Goal: Ask a question

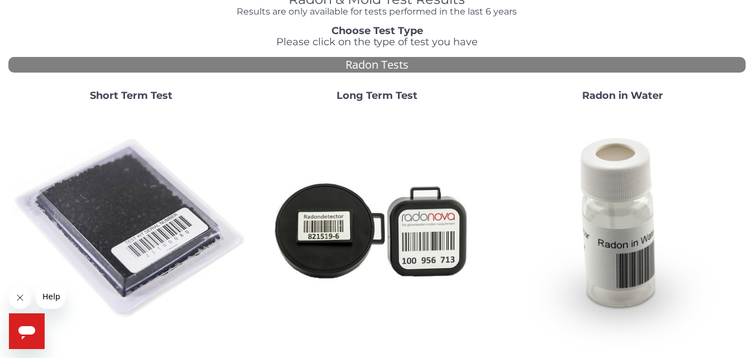
scroll to position [58, 0]
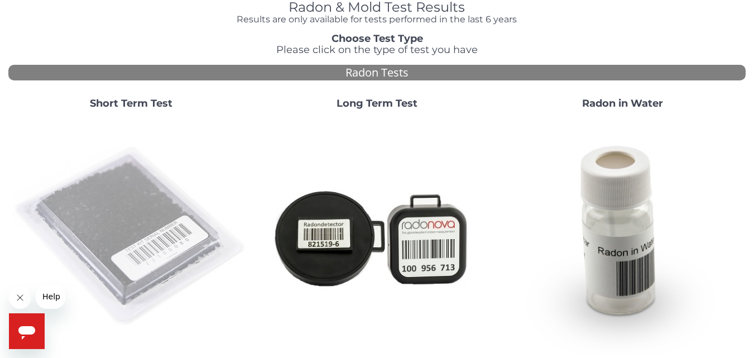
click at [147, 173] on img at bounding box center [131, 236] width 237 height 237
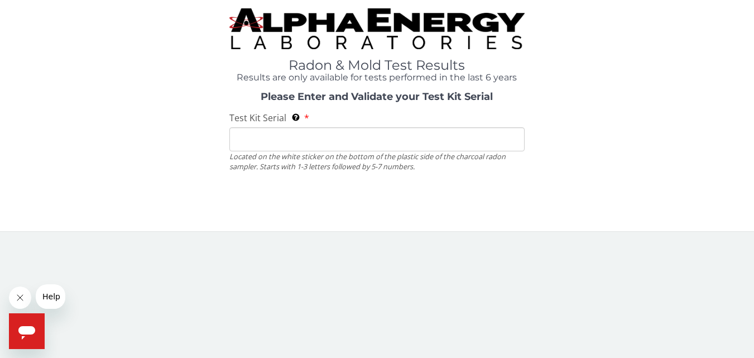
scroll to position [0, 0]
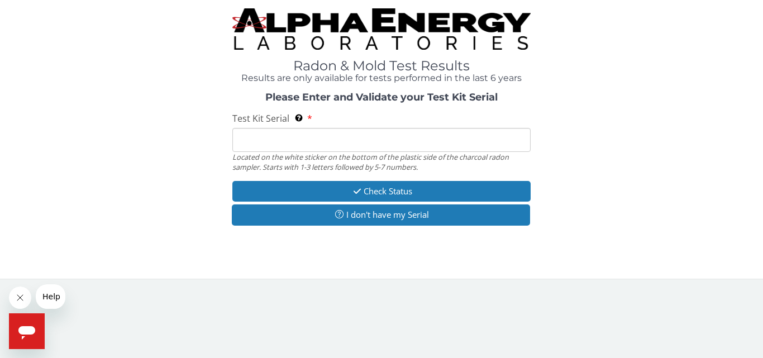
click at [255, 152] on div "Located on the white sticker on the bottom of the plastic side of the charcoal …" at bounding box center [381, 162] width 298 height 21
click at [255, 142] on input "Test Kit Serial Located on the white sticker on the bottom of the plastic side …" at bounding box center [381, 140] width 298 height 24
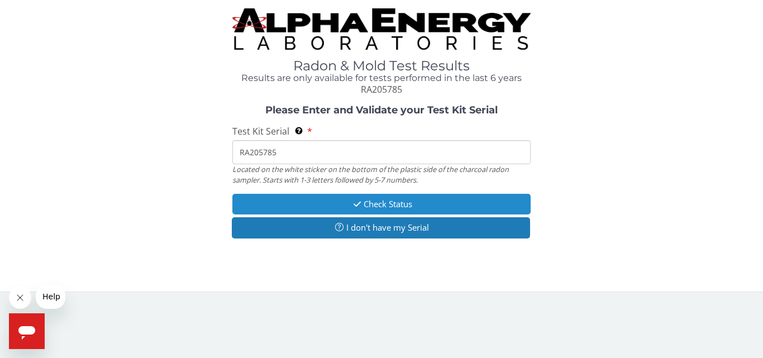
type input "RA205785"
click at [339, 205] on button "Check Status" at bounding box center [381, 204] width 298 height 21
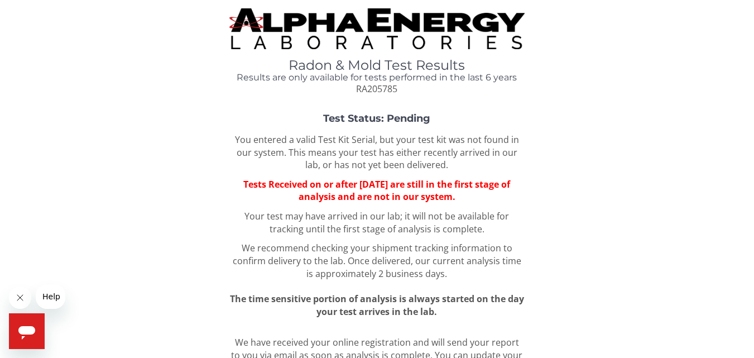
click at [47, 295] on span "Help" at bounding box center [51, 296] width 18 height 9
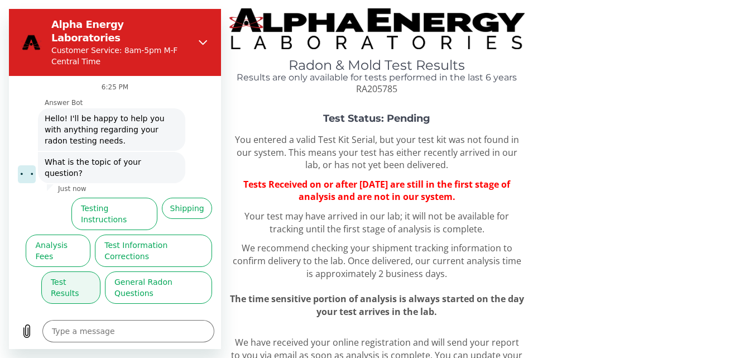
click at [84, 271] on button "Test Results" at bounding box center [70, 287] width 59 height 32
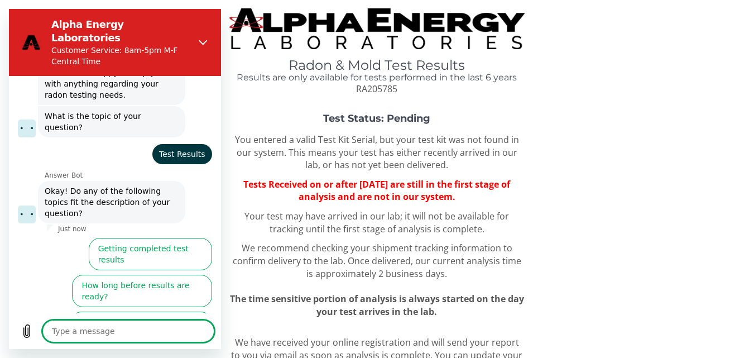
scroll to position [47, 0]
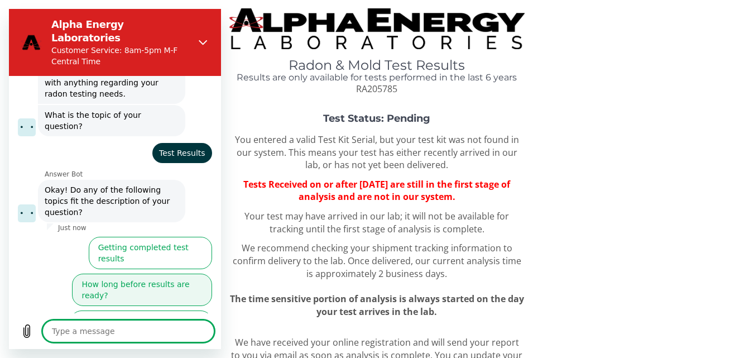
click at [106, 274] on button "How long before results are ready?" at bounding box center [142, 290] width 140 height 32
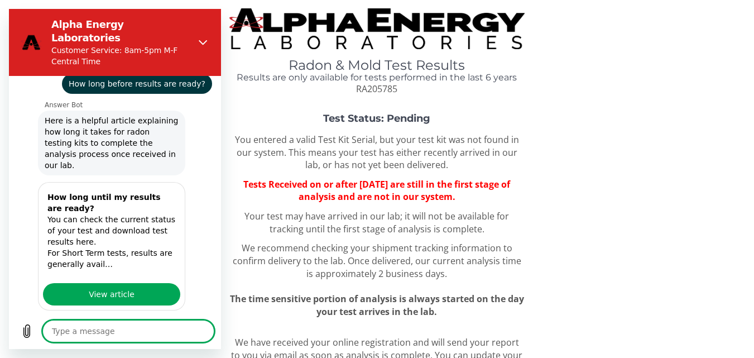
scroll to position [230, 0]
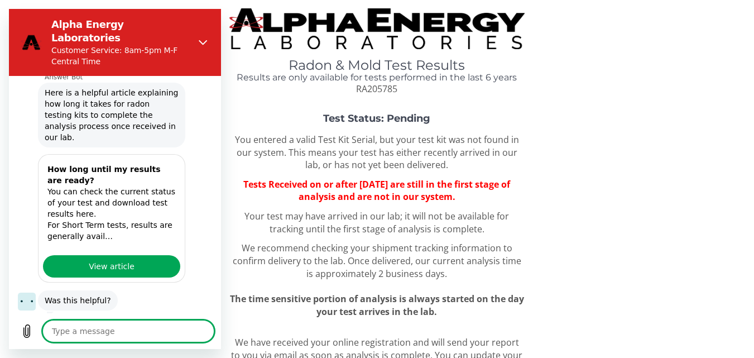
click at [132, 325] on button "No, I still need help" at bounding box center [169, 341] width 86 height 32
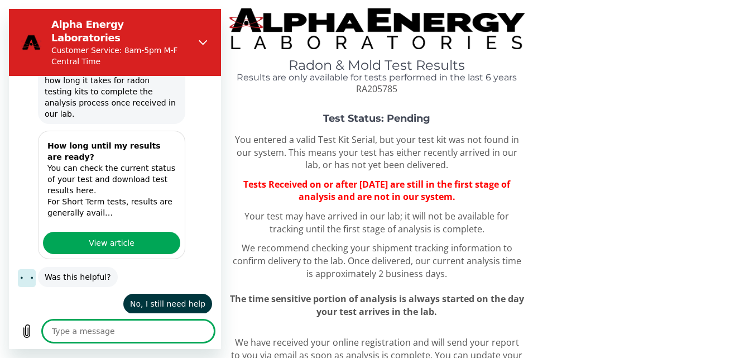
scroll to position [252, 0]
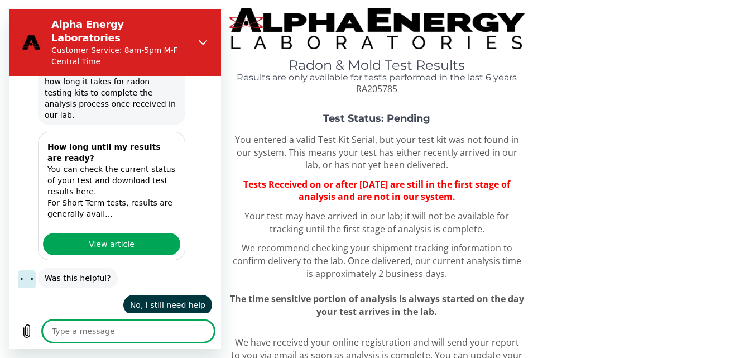
type textarea "x"
type textarea "I"
type textarea "x"
type textarea "I"
type textarea "x"
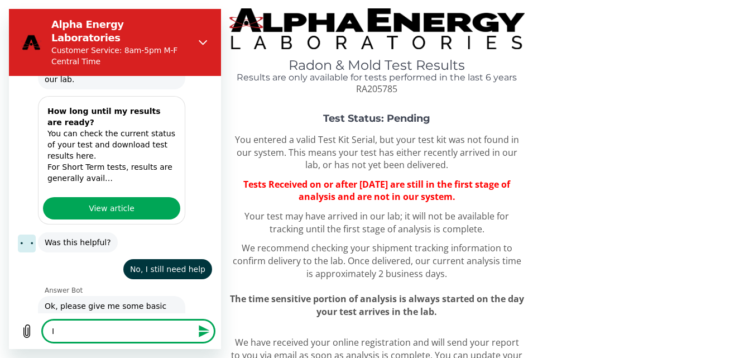
type textarea "I m"
type textarea "x"
type textarea "I ma"
type textarea "x"
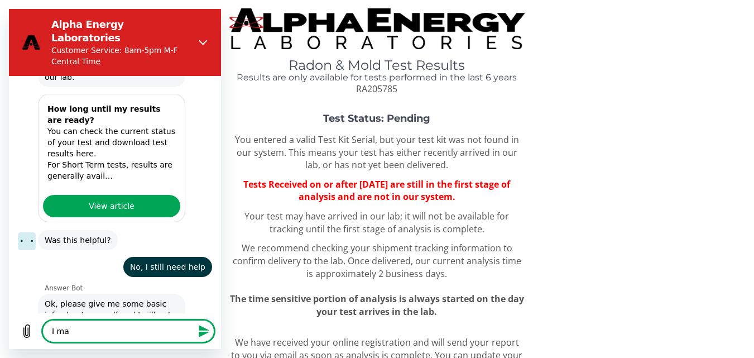
type textarea "I mai"
type textarea "x"
type textarea "I mai"
type textarea "x"
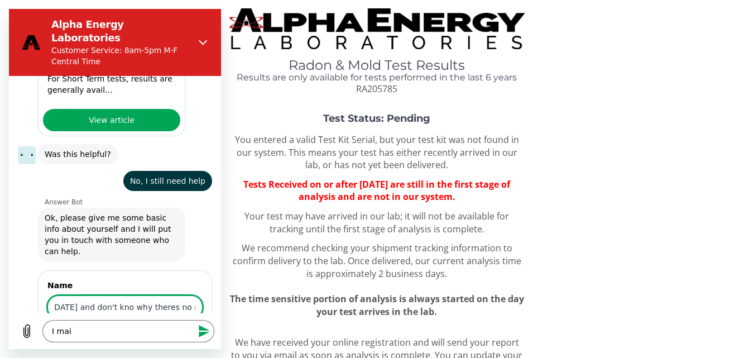
scroll to position [0, 86]
click at [113, 295] on input "l mailed my test on [DATE] and don't kno why theres no reultd" at bounding box center [124, 306] width 155 height 23
click at [156, 295] on input "l mailed my test on [DATE] and don't know why theres no reultd" at bounding box center [124, 306] width 155 height 23
click at [180, 295] on input "l mailed my test on [DATE] and don't know why there's no reultd" at bounding box center [124, 306] width 155 height 23
type input "l mailed my test on [DATE] and don't know why there's no resultd"
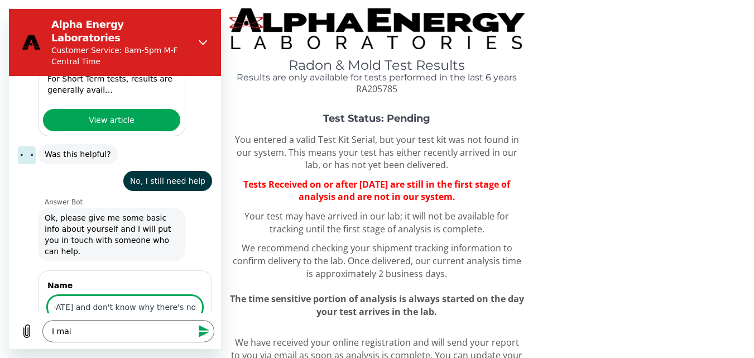
click at [165, 328] on button "Next" at bounding box center [183, 339] width 37 height 22
type textarea "x"
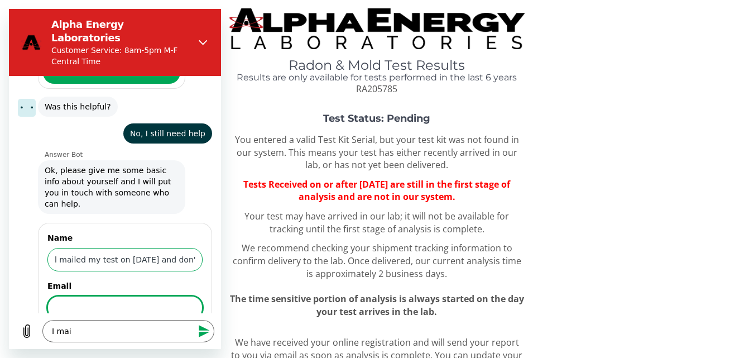
scroll to position [424, 0]
type input "[EMAIL_ADDRESS][DOMAIN_NAME]"
click at [181, 332] on span "Next" at bounding box center [184, 338] width 18 height 13
type textarea "x"
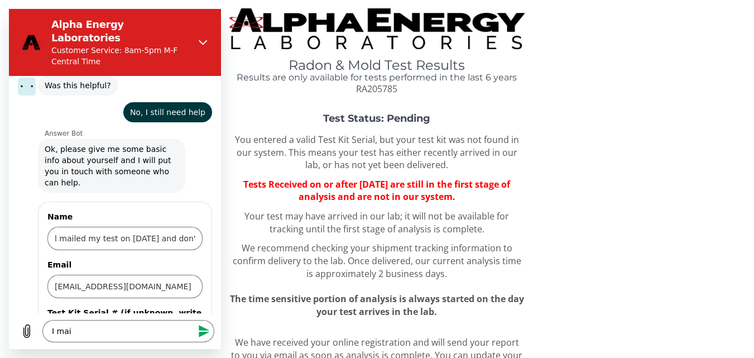
scroll to position [472, 0]
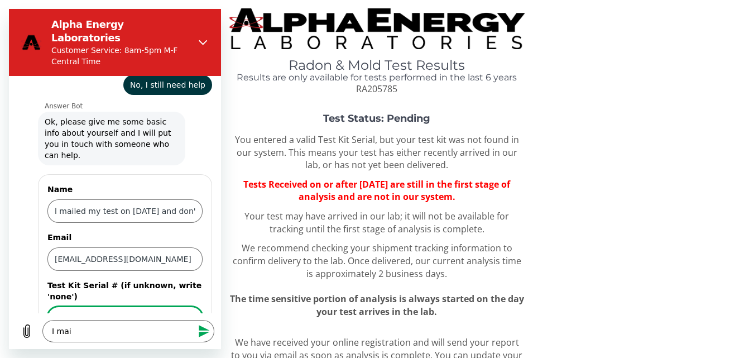
type input "RA205785"
click at [181, 343] on span "Send" at bounding box center [184, 349] width 20 height 13
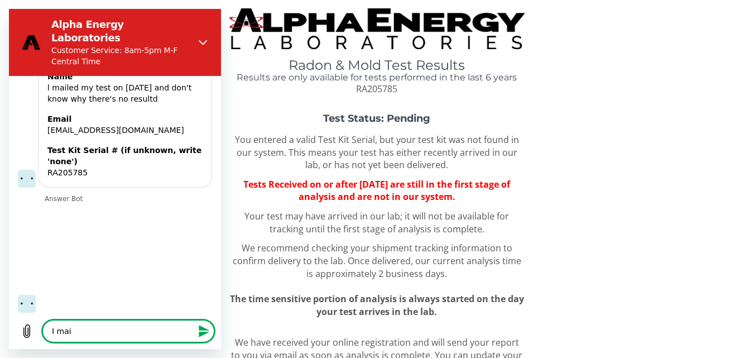
scroll to position [596, 0]
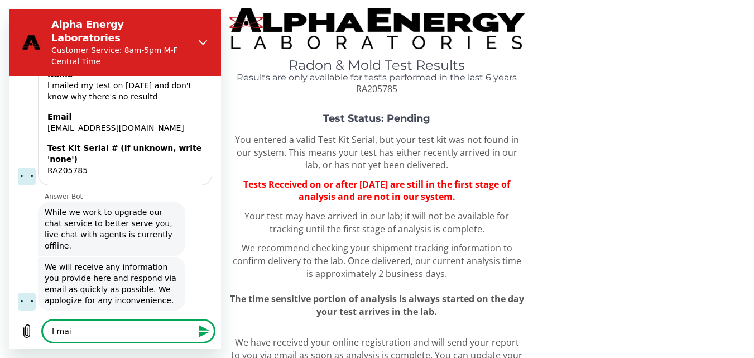
type textarea "x"
type textarea "I ma"
type textarea "x"
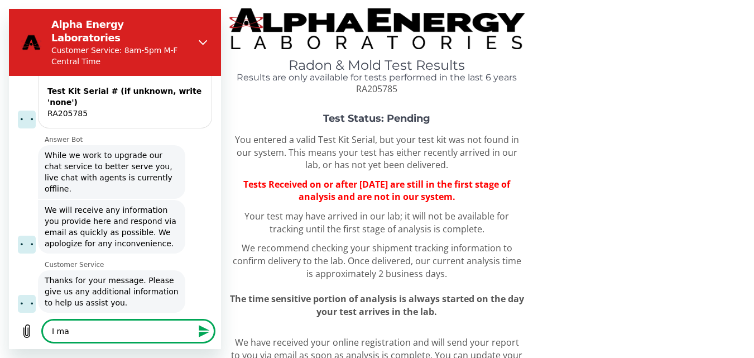
type textarea "I m"
type textarea "x"
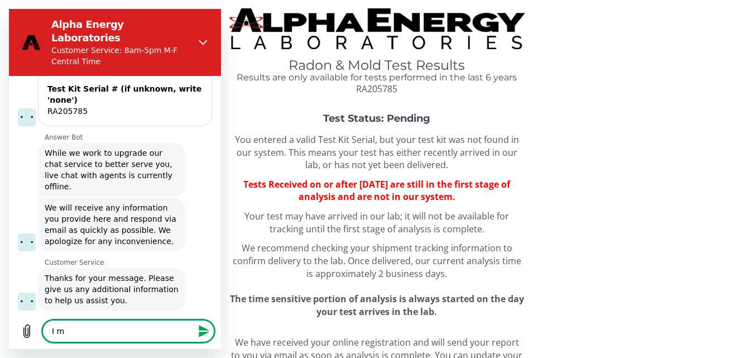
type textarea "I"
type textarea "x"
type textarea "I"
type textarea "x"
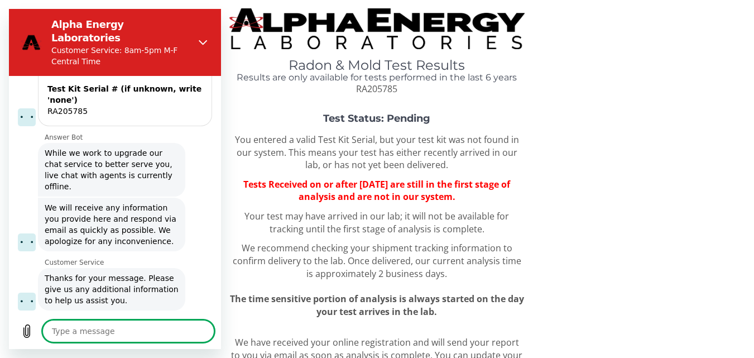
type textarea "i"
type textarea "x"
type textarea "it"
type textarea "x"
type textarea "its"
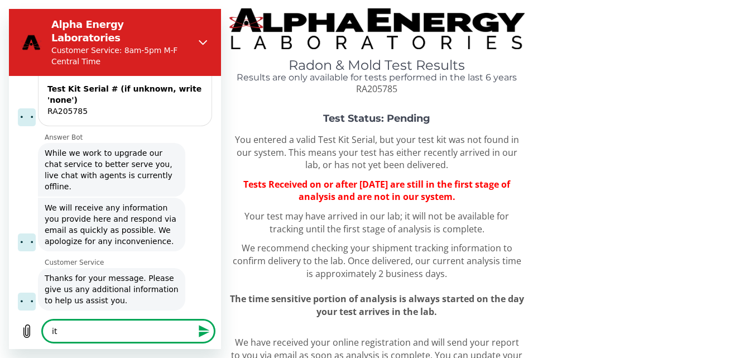
type textarea "x"
type textarea "it"
type textarea "x"
type textarea "it"
type textarea "x"
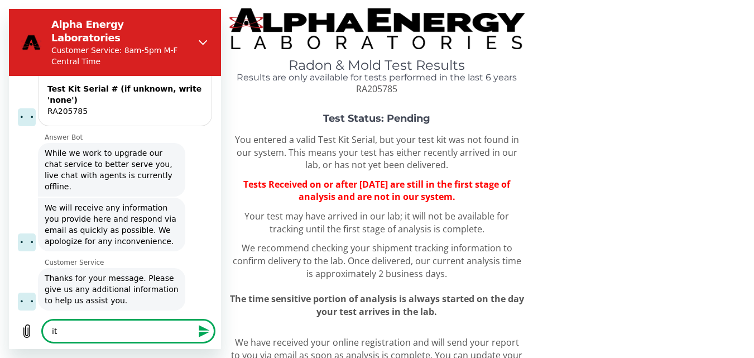
type textarea "it i"
type textarea "x"
type textarea "it is"
type textarea "x"
type textarea "it is"
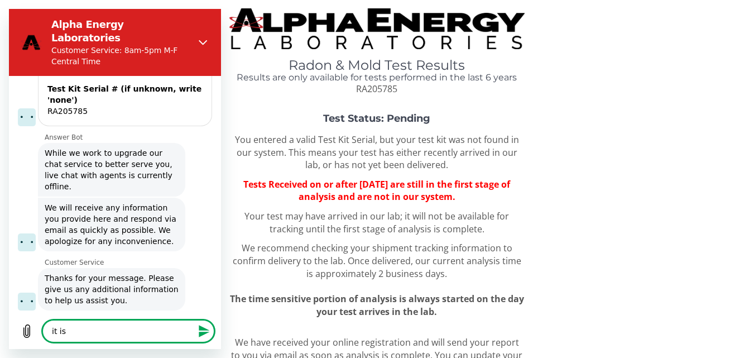
type textarea "x"
type textarea "it is m"
type textarea "x"
type textarea "it is my"
type textarea "x"
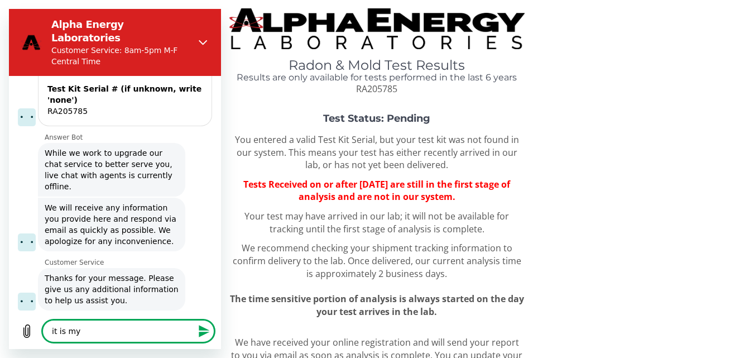
type textarea "it is myu"
type textarea "x"
type textarea "it is myun"
type textarea "x"
type textarea "it is myund"
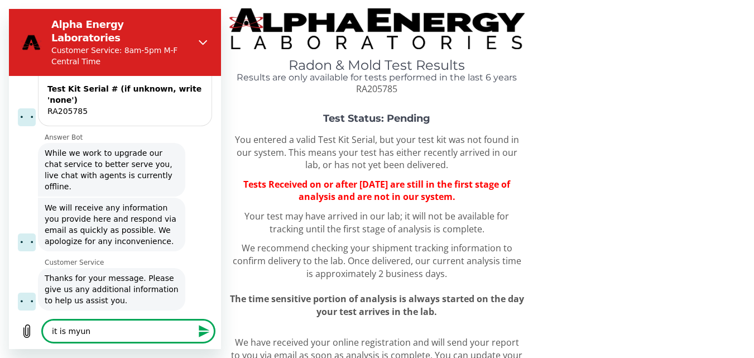
type textarea "x"
type textarea "it is myunde"
type textarea "x"
type textarea "it is myunder"
type textarea "x"
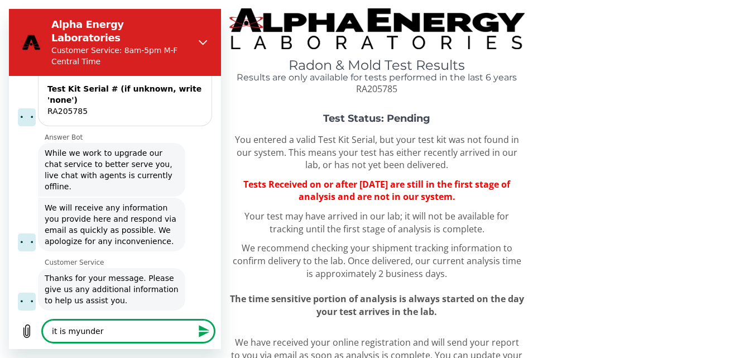
type textarea "it is myunders"
type textarea "x"
type textarea "it is myunderst"
type textarea "x"
type textarea "it is myundersta"
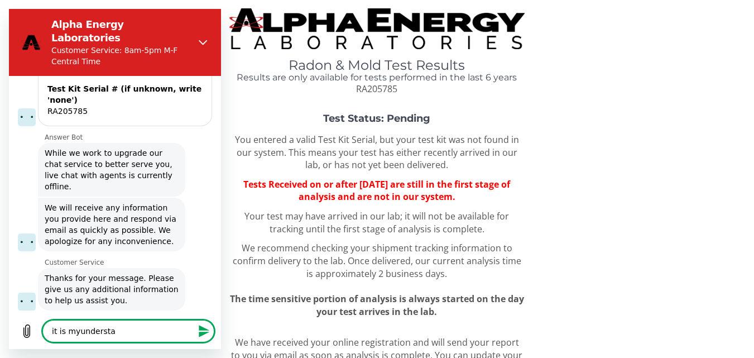
type textarea "x"
type textarea "it is myunderstan"
type textarea "x"
type textarea "it is myunderstand"
type textarea "x"
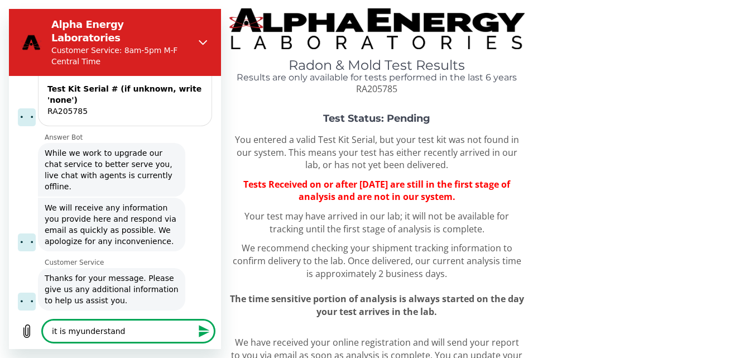
type textarea "it is myunderstandi"
type textarea "x"
type textarea "it is myunderstandin"
type textarea "x"
type textarea "it is myunderstanding"
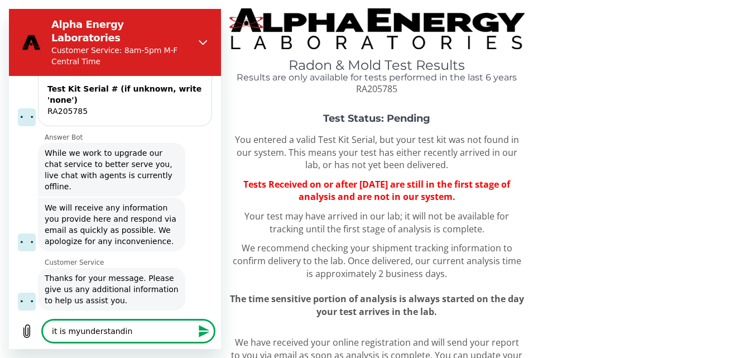
type textarea "x"
type textarea "it is myunderstanding"
type textarea "x"
type textarea "it is myunderstanding t"
type textarea "x"
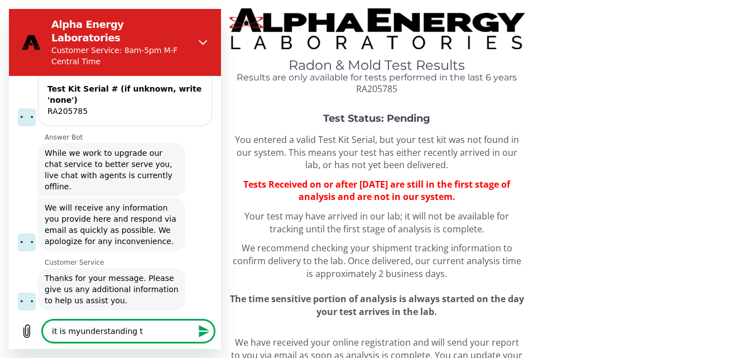
type textarea "it is myunderstanding th"
type textarea "x"
type textarea "it is myunderstanding tha"
type textarea "x"
type textarea "it is myunderstanding that"
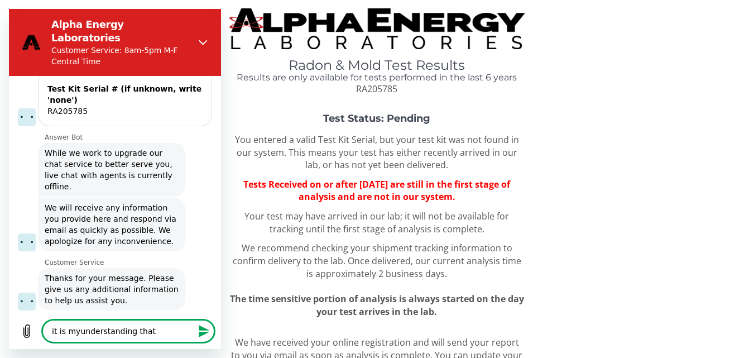
type textarea "x"
type textarea "it is myunderstanding that"
type textarea "x"
type textarea "it is myunderstanding that t"
type textarea "x"
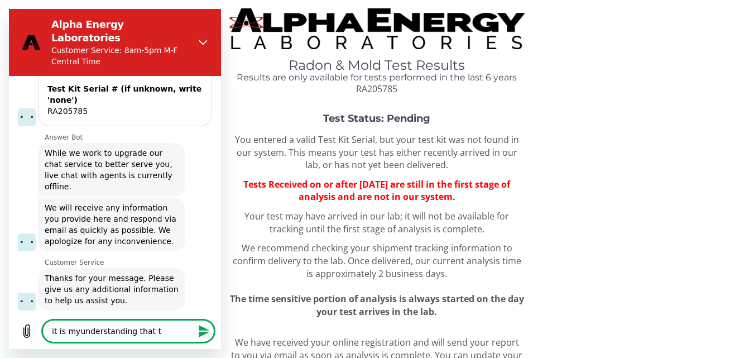
type textarea "it is myunderstanding that th"
type textarea "x"
type textarea "it is myunderstanding that the"
type textarea "x"
type textarea "it is myunderstanding that the"
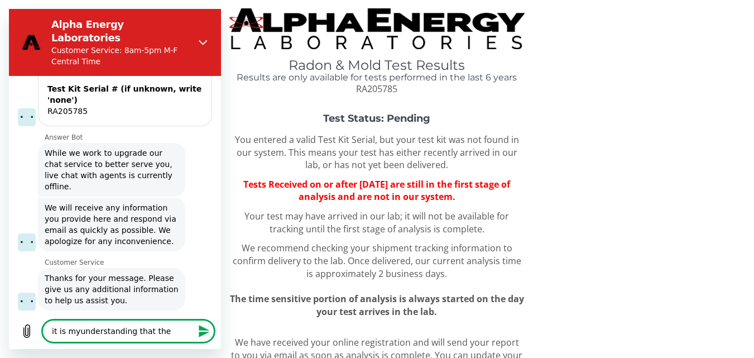
type textarea "x"
type textarea "it is myunderstanding that the t"
type textarea "x"
type textarea "it is myunderstanding that the te"
type textarea "x"
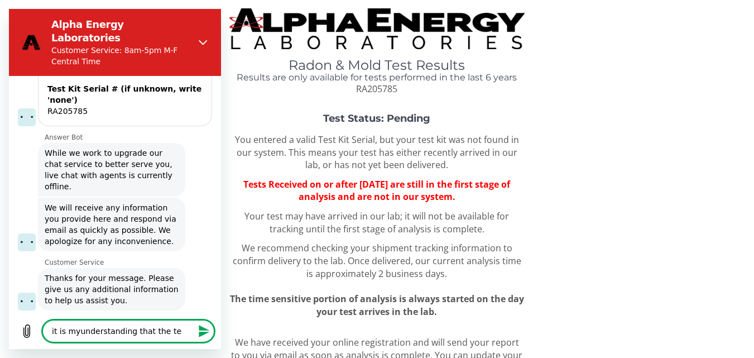
type textarea "it is myunderstanding that the tes"
type textarea "x"
type textarea "it is myunderstanding that the test"
type textarea "x"
click at [76, 332] on textarea "it is myunderstanding that the test" at bounding box center [128, 331] width 172 height 22
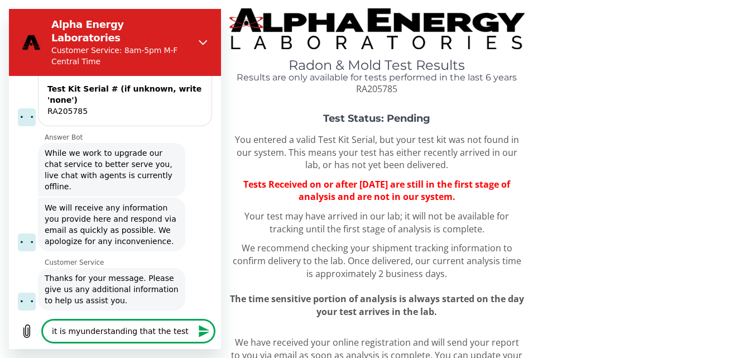
type textarea "it is my understanding that the test"
type textarea "x"
click at [184, 329] on textarea "it is my understanding that the test" at bounding box center [128, 331] width 172 height 22
type textarea "it is my understanding that the test"
type textarea "x"
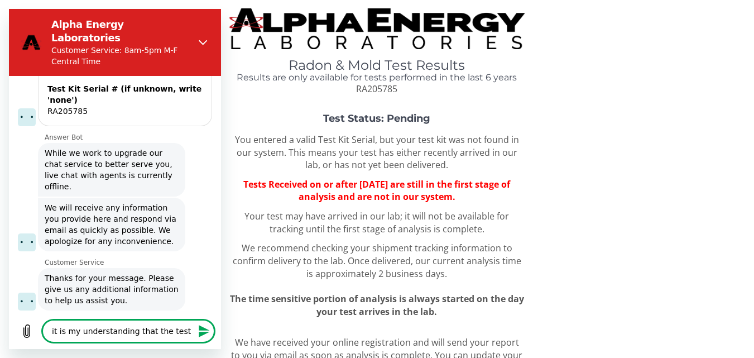
type textarea "it is my understanding that the test n"
type textarea "x"
type textarea "it is my understanding that the test ne"
type textarea "x"
type textarea "it is my understanding that the test nee"
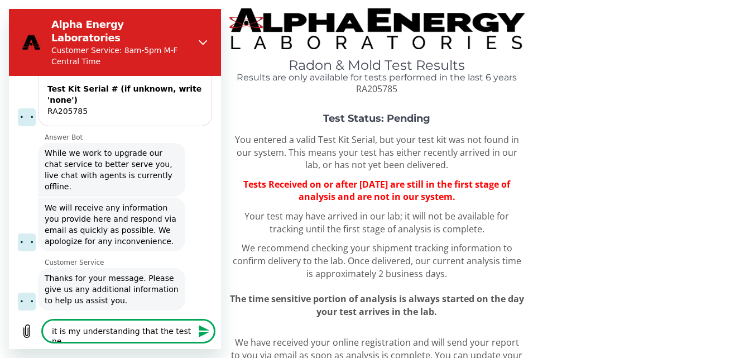
type textarea "x"
type textarea "it is my understanding that the test need"
type textarea "x"
type textarea "it is my understanding that the test needs"
type textarea "x"
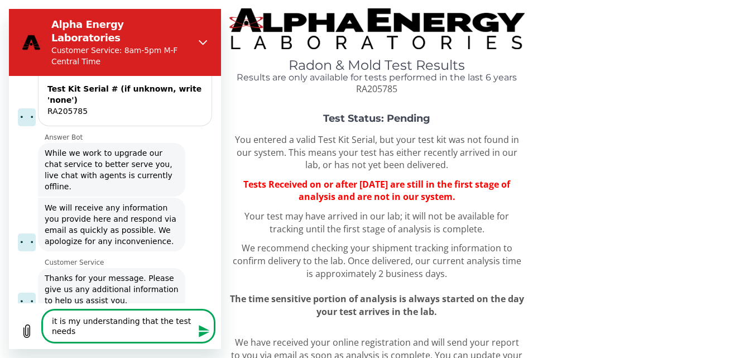
type textarea "it is my understanding that the test needs"
type textarea "x"
type textarea "it is my understanding that the test needs t"
type textarea "x"
type textarea "it is my understanding that the test needs to"
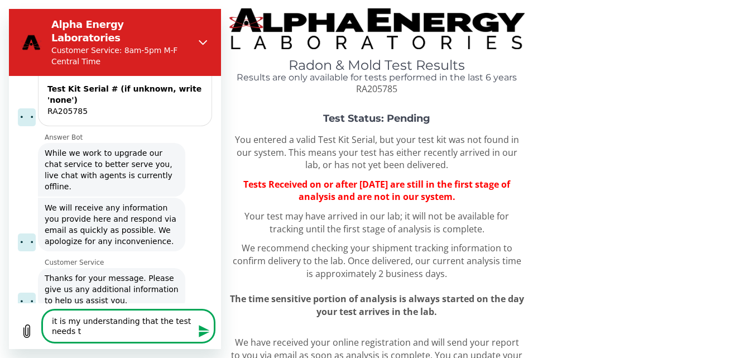
type textarea "x"
type textarea "it is my understanding that the test needs to"
type textarea "x"
type textarea "it is my understanding that the test needs to b"
type textarea "x"
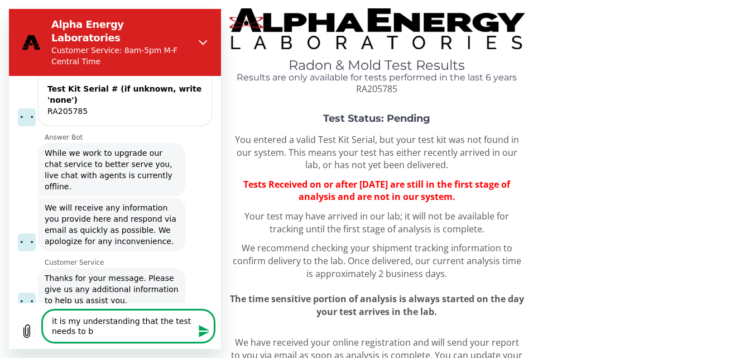
type textarea "it is my understanding that the test needs to be"
type textarea "x"
type textarea "it is my understanding that the test needs to be"
type textarea "x"
type textarea "it is my understanding that the test needs to be t"
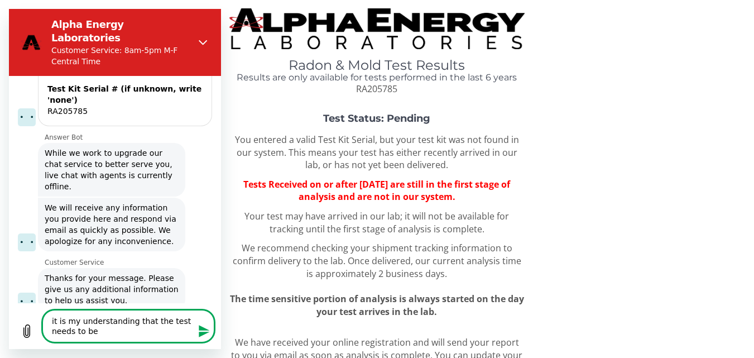
type textarea "x"
type textarea "it is my understanding that the test needs to be te"
type textarea "x"
type textarea "it is my understanding that the test needs to be tes"
type textarea "x"
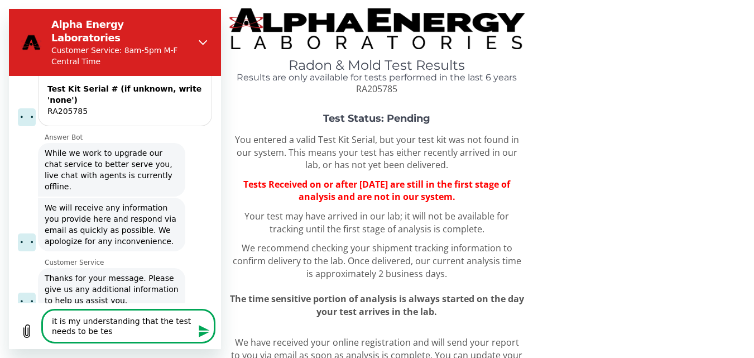
type textarea "it is my understanding that the test needs to be test"
type textarea "x"
type textarea "it is my understanding that the test needs to be teste"
type textarea "x"
type textarea "it is my understanding that the test needs to be tested"
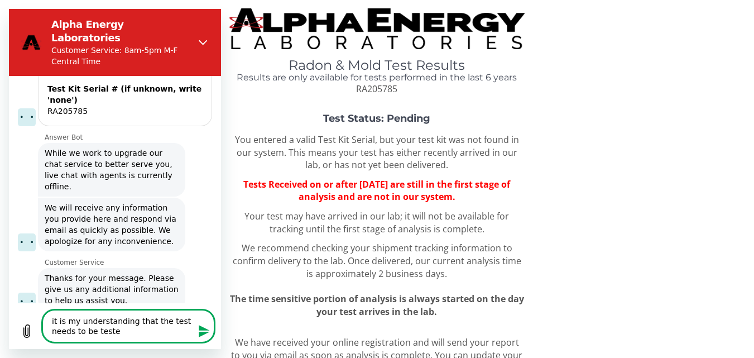
type textarea "x"
type textarea "it is my understanding that the test needs to be tested"
type textarea "x"
type textarea "it is my understanding that the test needs to be tested w"
type textarea "x"
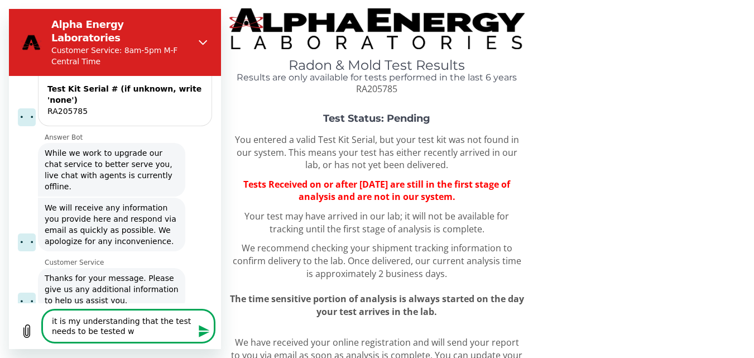
type textarea "it is my understanding that the test needs to be tested wi"
type textarea "x"
type textarea "it is my understanding that the test needs to be tested wit"
type textarea "x"
type textarea "it is my understanding that the test needs to be tested with"
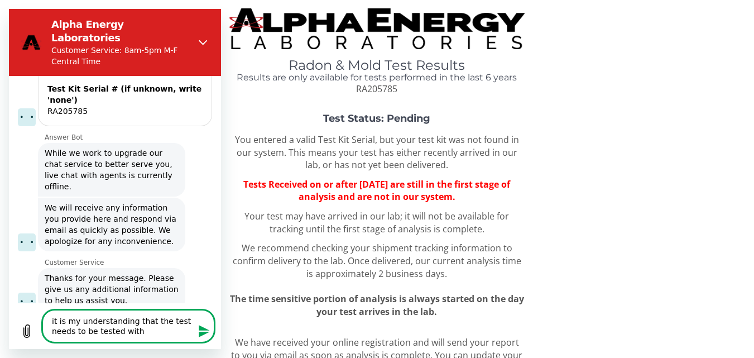
type textarea "x"
type textarea "it is my understanding that the test needs to be tested withi"
type textarea "x"
type textarea "it is my understanding that the test needs to be tested within"
type textarea "x"
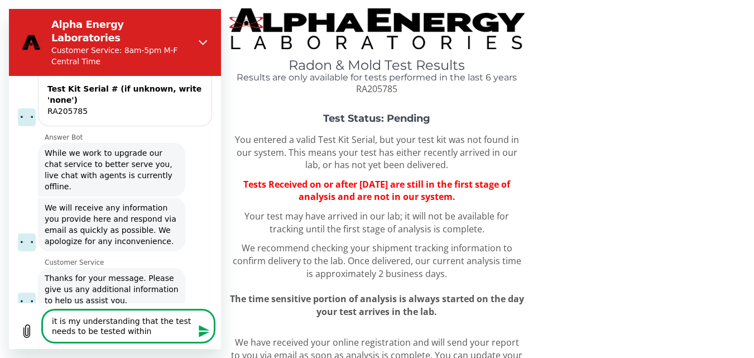
type textarea "it is my understanding that the test needs to be tested within"
type textarea "x"
type textarea "it is my understanding that the test needs to be tested within 1"
type textarea "x"
type textarea "it is my understanding that the test needs to be tested within 10"
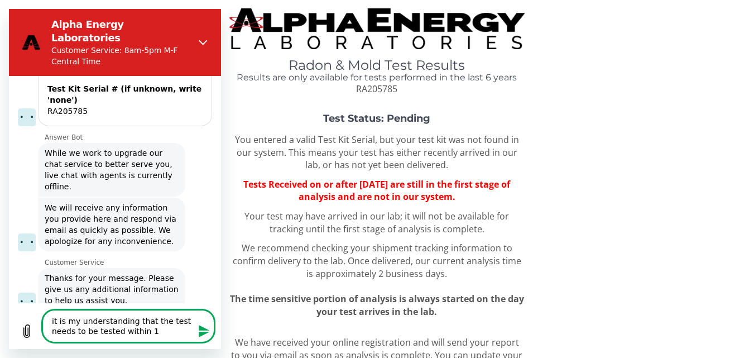
type textarea "x"
type textarea "it is my understanding that the test needs to be tested within 10d"
type textarea "x"
type textarea "it is my understanding that the test needs to be tested within 10da"
type textarea "x"
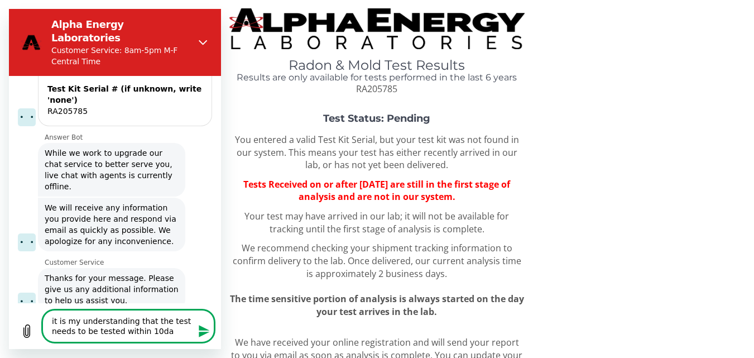
type textarea "it is my understanding that the test needs to be tested [DATE]"
type textarea "x"
type textarea "it is my understanding that the test needs to be tested [DATE]"
type textarea "x"
type textarea "it is my understanding that the test needs to be tested [DATE]"
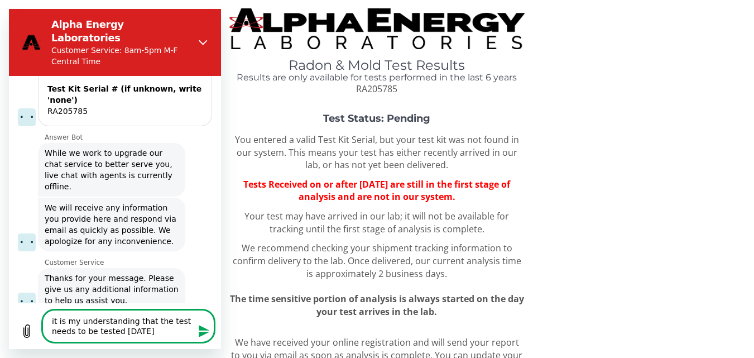
type textarea "x"
type textarea "it is my understanding that the test needs to be tested [DATE] a"
type textarea "x"
type textarea "it is my understanding that the test needs to be tested [DATE] an"
type textarea "x"
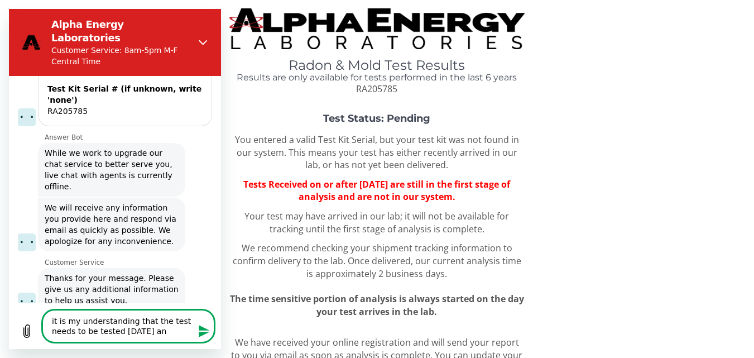
type textarea "it is my understanding that the test needs to be tested [DATE] and"
type textarea "x"
type textarea "it is my understanding that the test needs to be tested [DATE] and"
type textarea "x"
type textarea "it is my understanding that the test needs to be tested [DATE] and t"
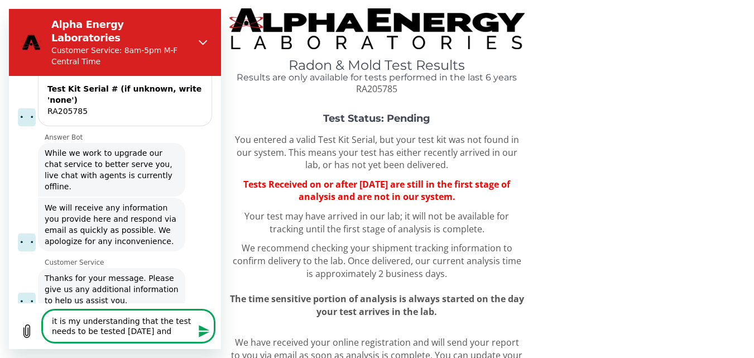
type textarea "x"
type textarea "it is my understanding that the test needs to be tested [DATE] and th"
type textarea "x"
type textarea "it is my understanding that the test needs to be tested [DATE] and tha"
type textarea "x"
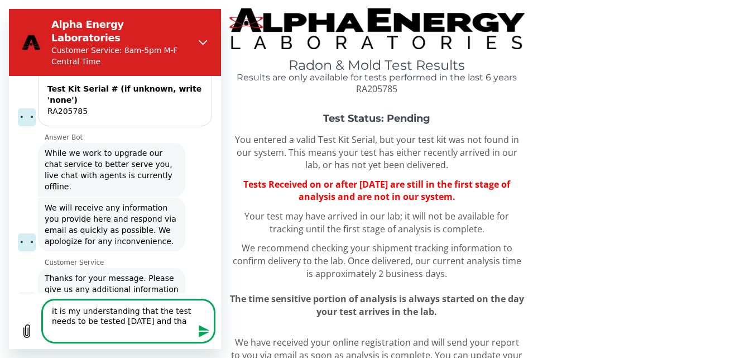
type textarea "it is my understanding that the test needs to be tested [DATE] and that"
type textarea "x"
type textarea "it is my understanding that the test needs to be tested [DATE] and thats"
type textarea "x"
type textarea "it is my understanding that the test needs to be tested [DATE] and thats"
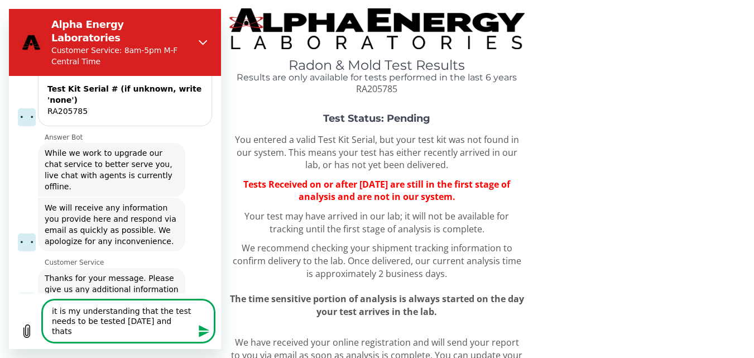
type textarea "x"
type textarea "it is my understanding that the test needs to be tested [DATE] and thats h"
type textarea "x"
type textarea "it is my understanding that the test needs to be tested [DATE] and thats ho"
type textarea "x"
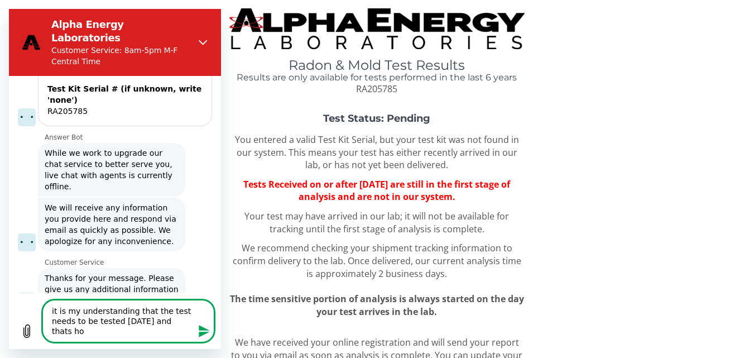
type textarea "it is my understanding that the test needs to be tested [DATE] and thats how"
type textarea "x"
click at [66, 333] on textarea "it is my understanding that the test needs to be tested [DATE] and thats how lo…" at bounding box center [128, 321] width 172 height 42
click at [204, 327] on icon "Send message" at bounding box center [204, 330] width 13 height 13
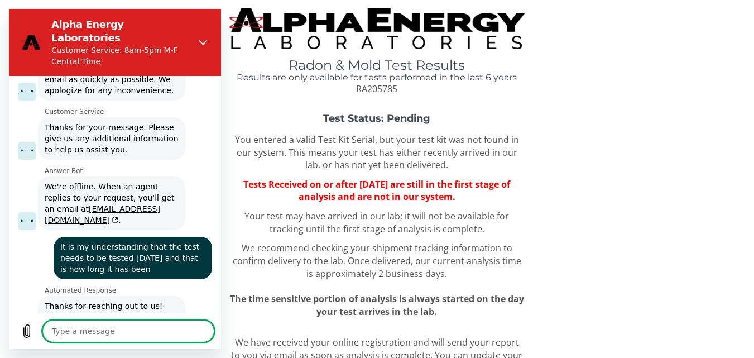
scroll to position [808, 0]
